Goal: Transaction & Acquisition: Purchase product/service

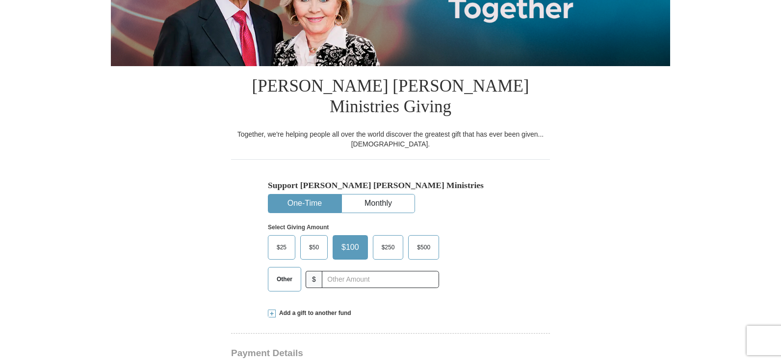
scroll to position [196, 0]
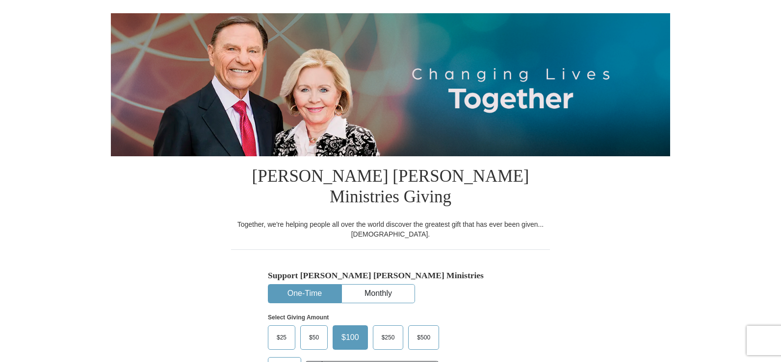
scroll to position [98, 0]
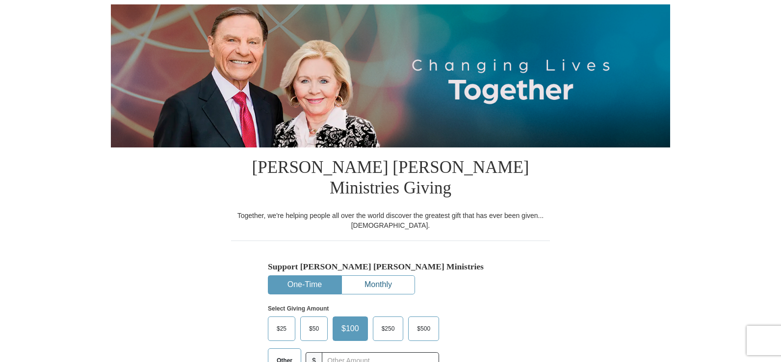
click at [370, 276] on button "Monthly" at bounding box center [378, 285] width 73 height 18
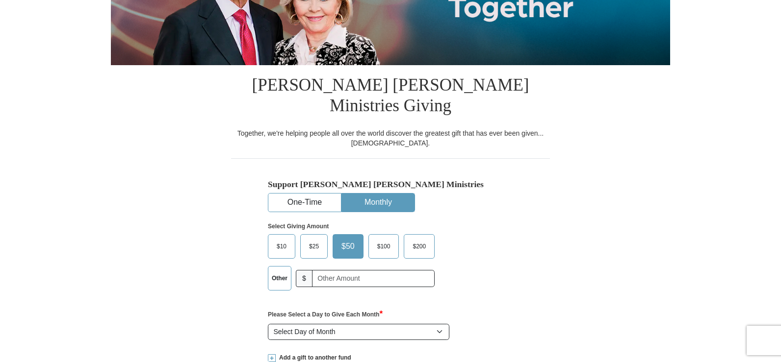
scroll to position [0, 0]
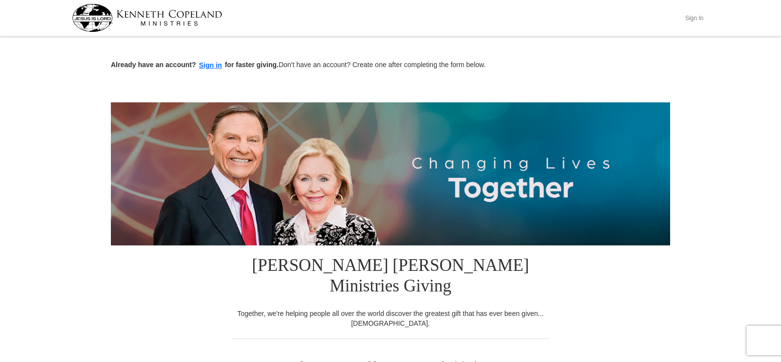
click at [696, 24] on button "Sign In" at bounding box center [693, 17] width 29 height 15
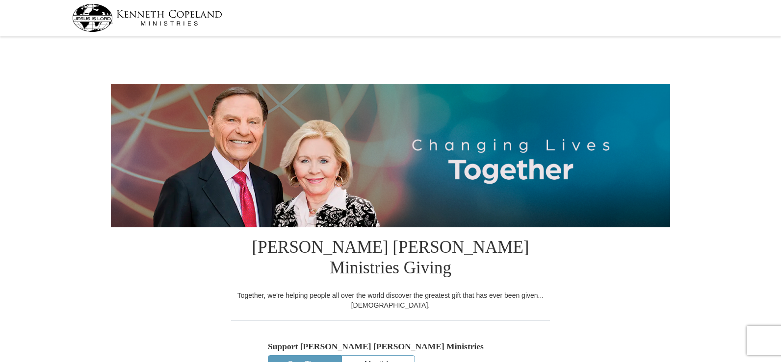
select select "[GEOGRAPHIC_DATA]"
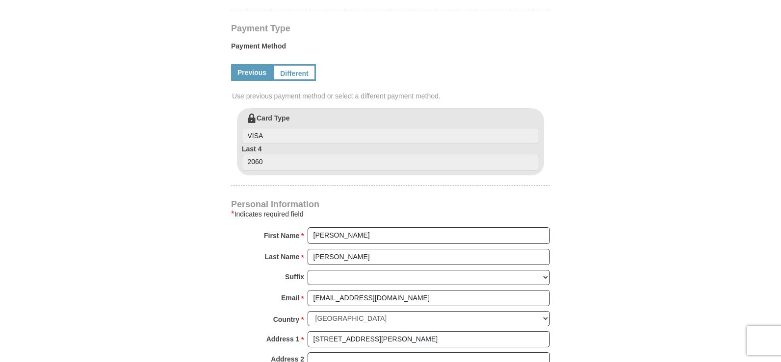
scroll to position [491, 0]
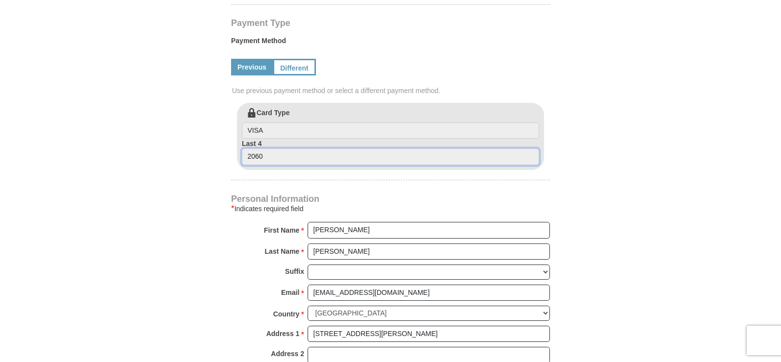
drag, startPoint x: 318, startPoint y: 147, endPoint x: 219, endPoint y: 156, distance: 99.5
click at [219, 156] on form "Kenneth Copeland Ministries Giving Together, we're helping people all over the …" at bounding box center [390, 91] width 559 height 1084
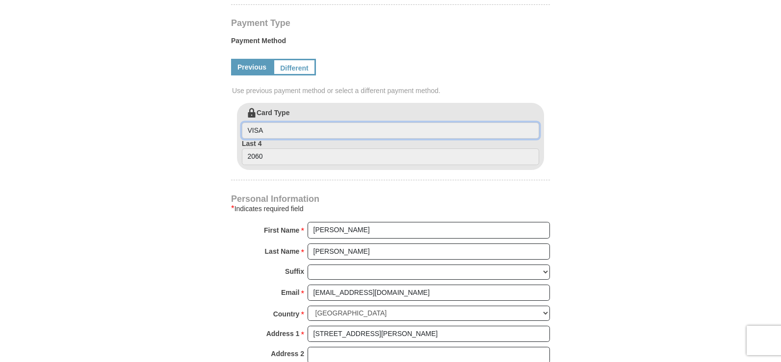
click at [285, 123] on input "VISA" at bounding box center [390, 131] width 297 height 17
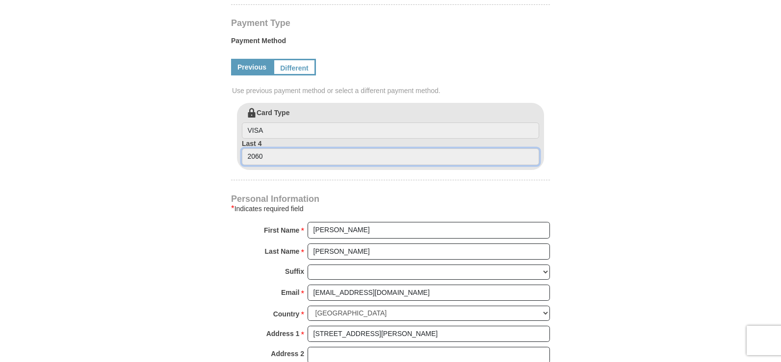
drag, startPoint x: 279, startPoint y: 141, endPoint x: 183, endPoint y: 158, distance: 97.6
click at [183, 158] on form "Kenneth Copeland Ministries Giving Together, we're helping people all over the …" at bounding box center [390, 91] width 559 height 1084
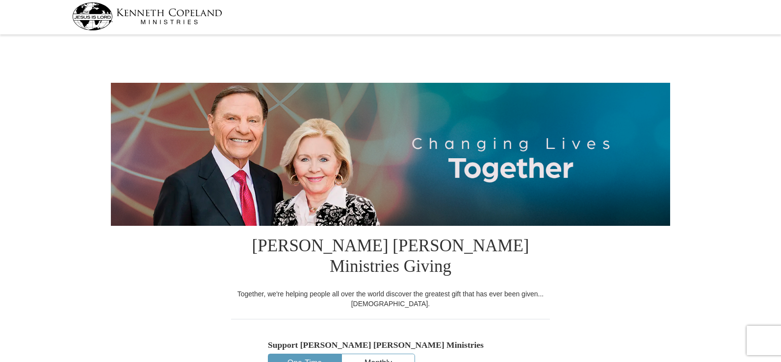
scroll to position [0, 0]
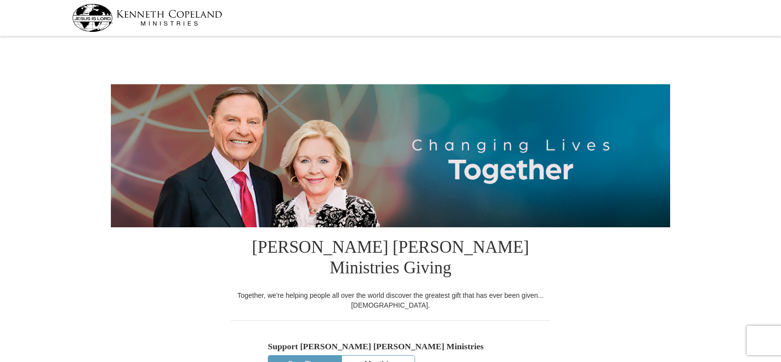
click at [383, 0] on div at bounding box center [390, 18] width 637 height 36
